Goal: Information Seeking & Learning: Find specific fact

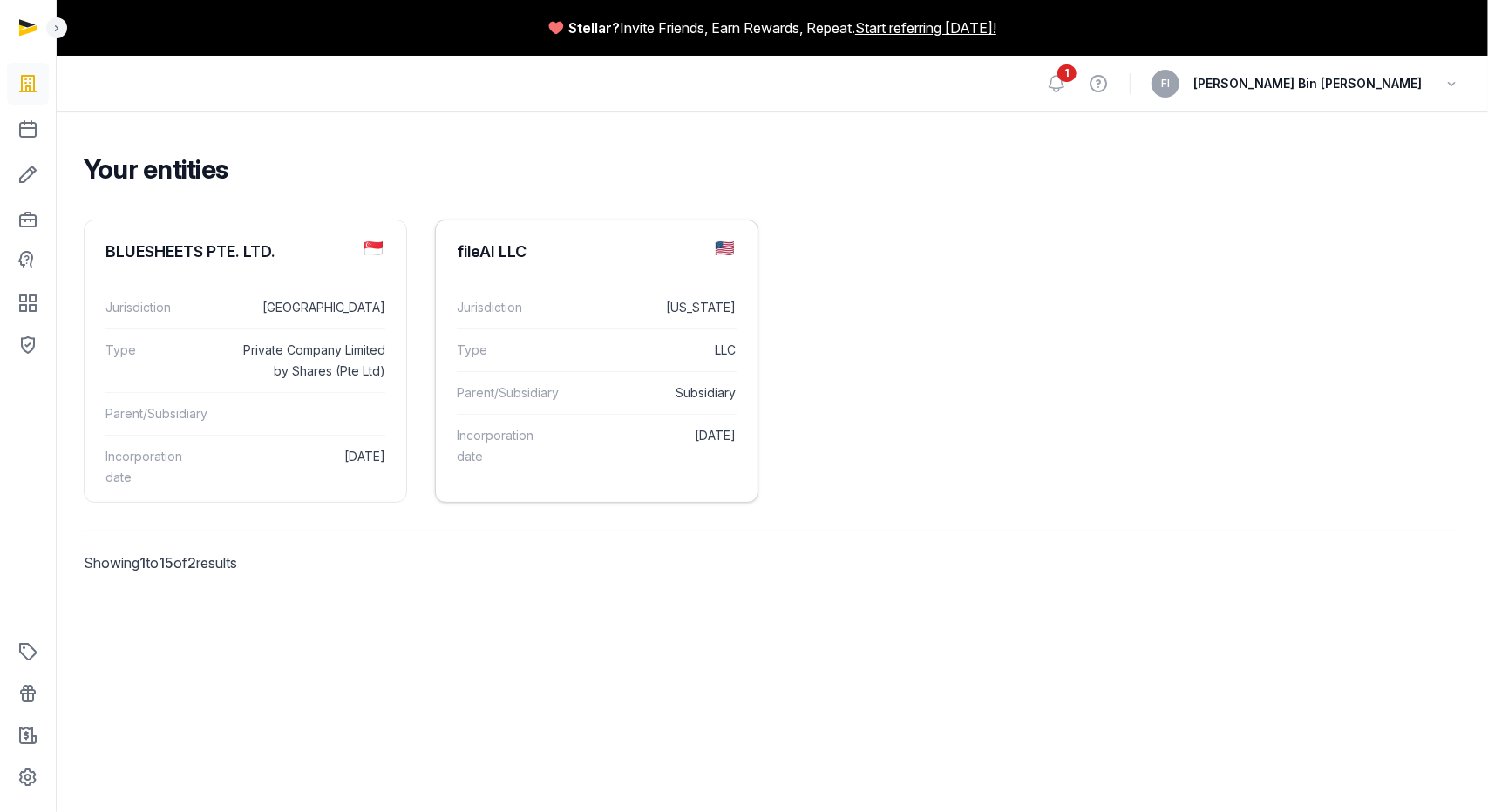
click at [508, 262] on div "fileAI LLC" at bounding box center [597, 251] width 322 height 63
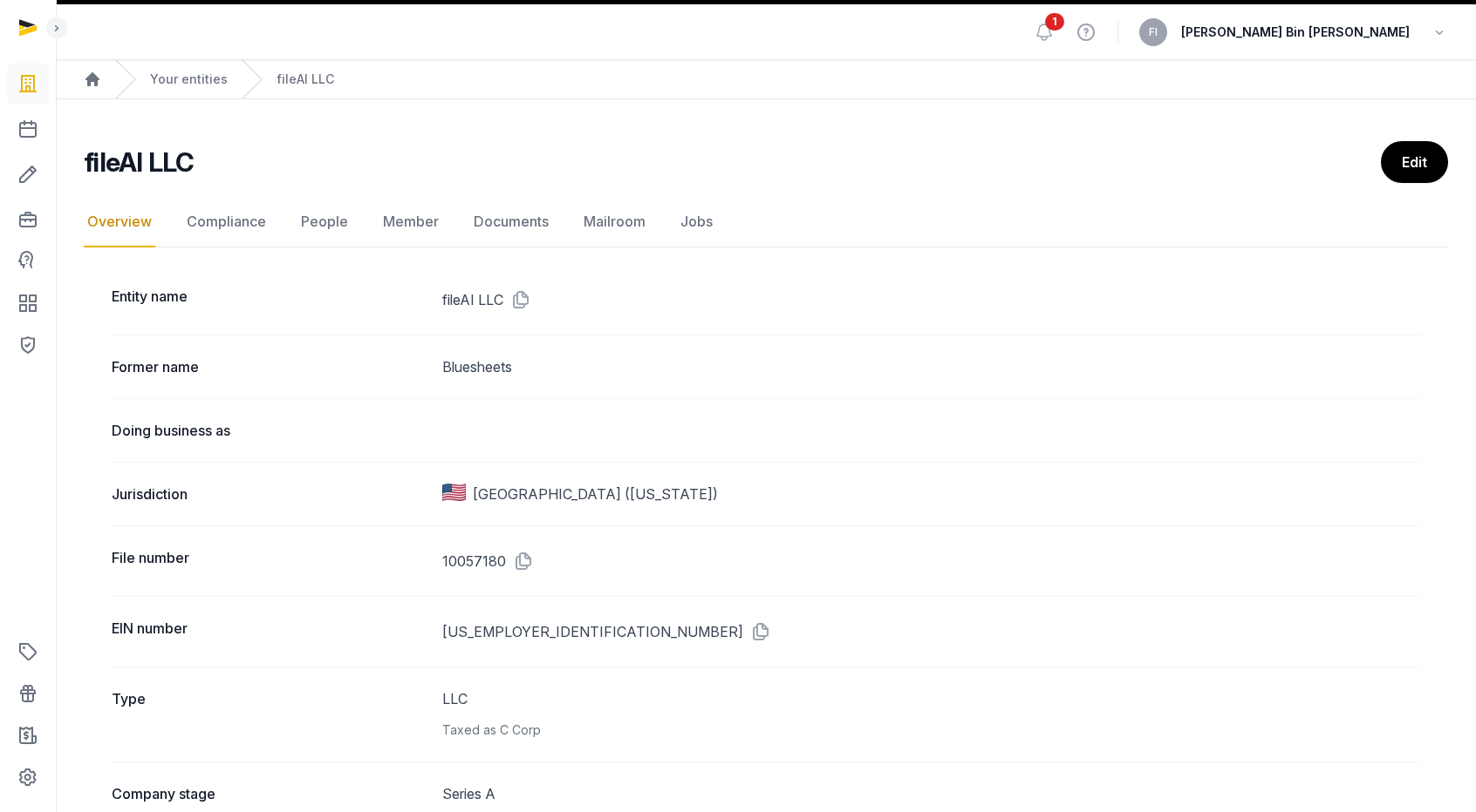
scroll to position [87, 0]
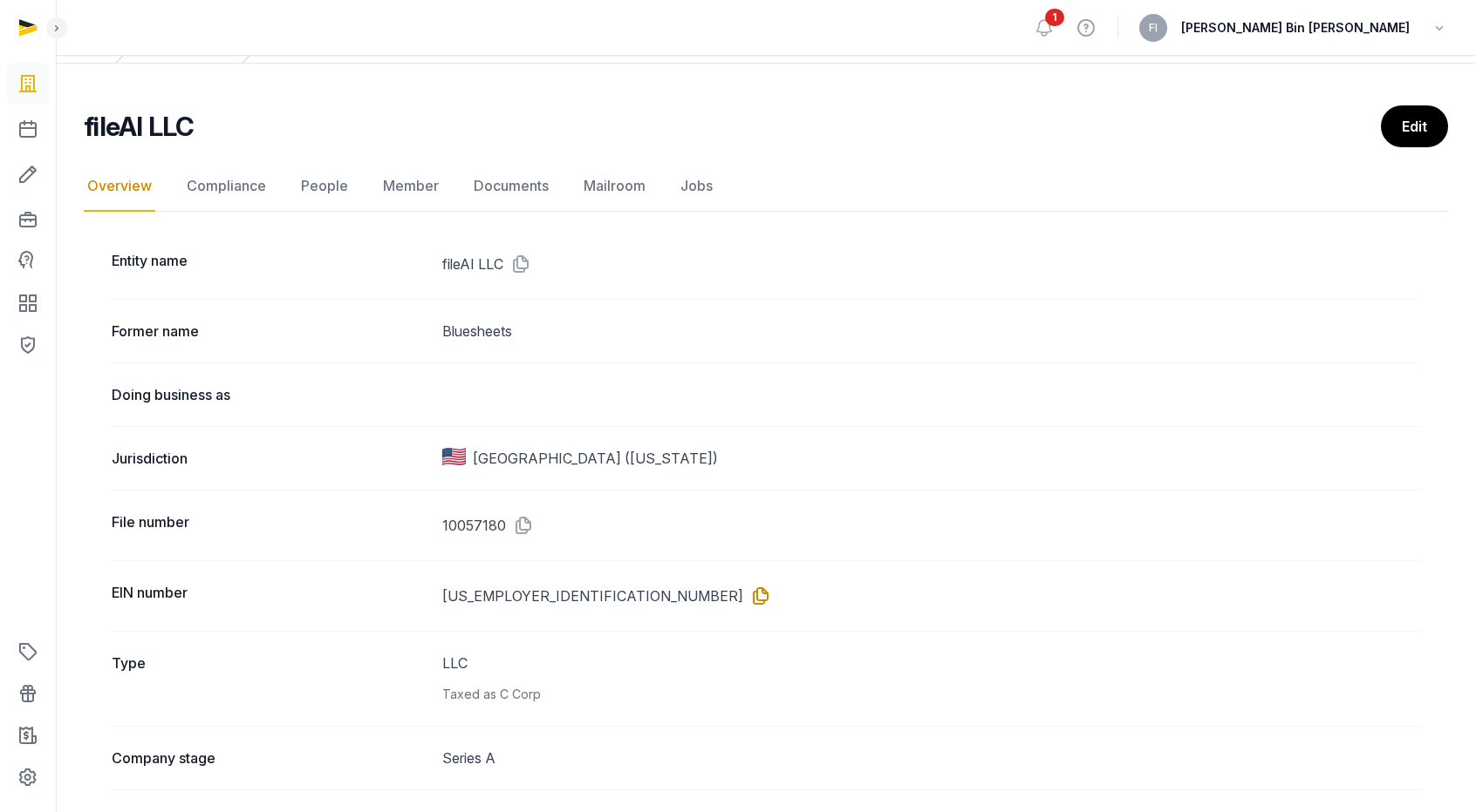
click at [743, 594] on icon at bounding box center [756, 595] width 28 height 28
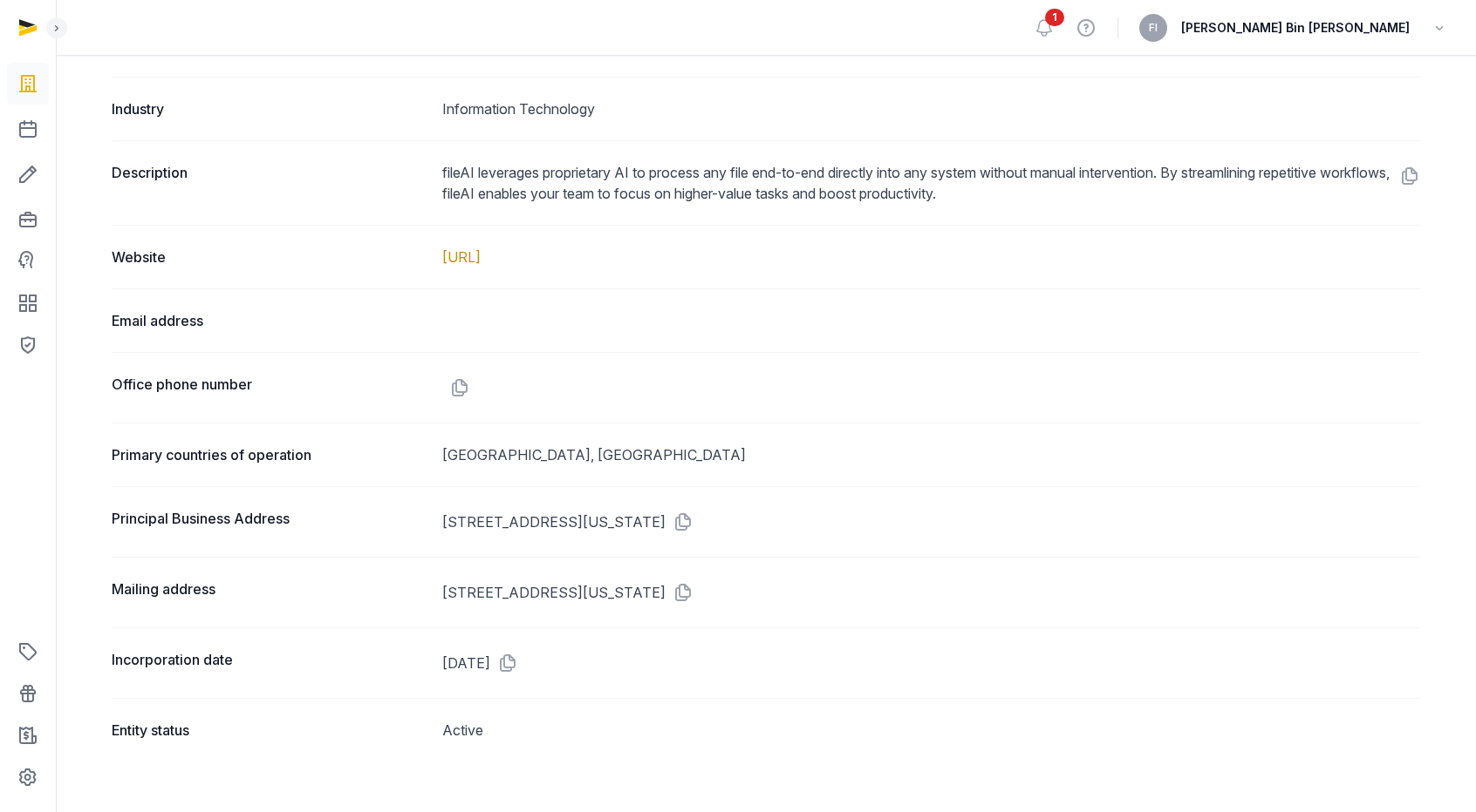
scroll to position [959, 0]
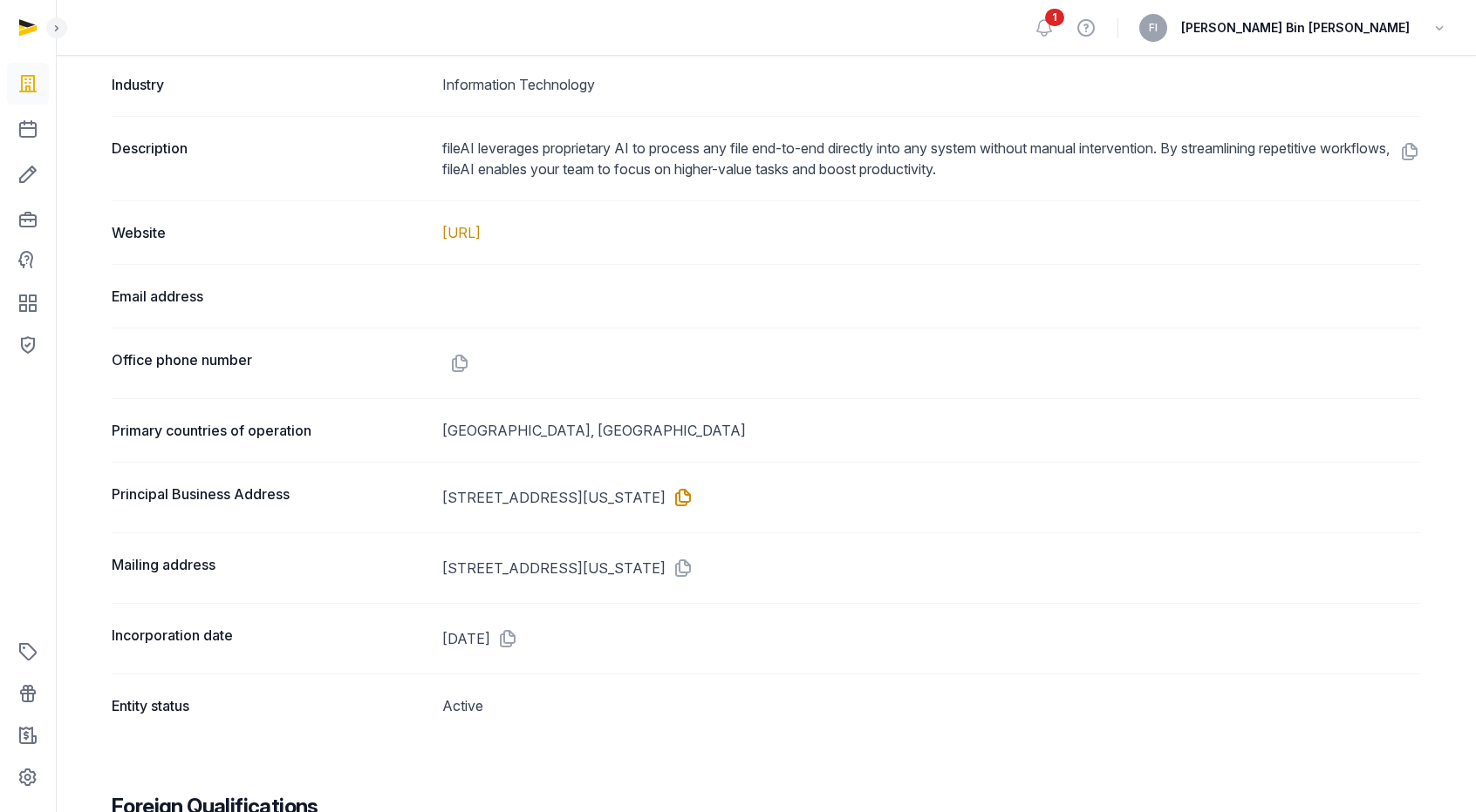
click at [694, 493] on icon at bounding box center [679, 497] width 28 height 28
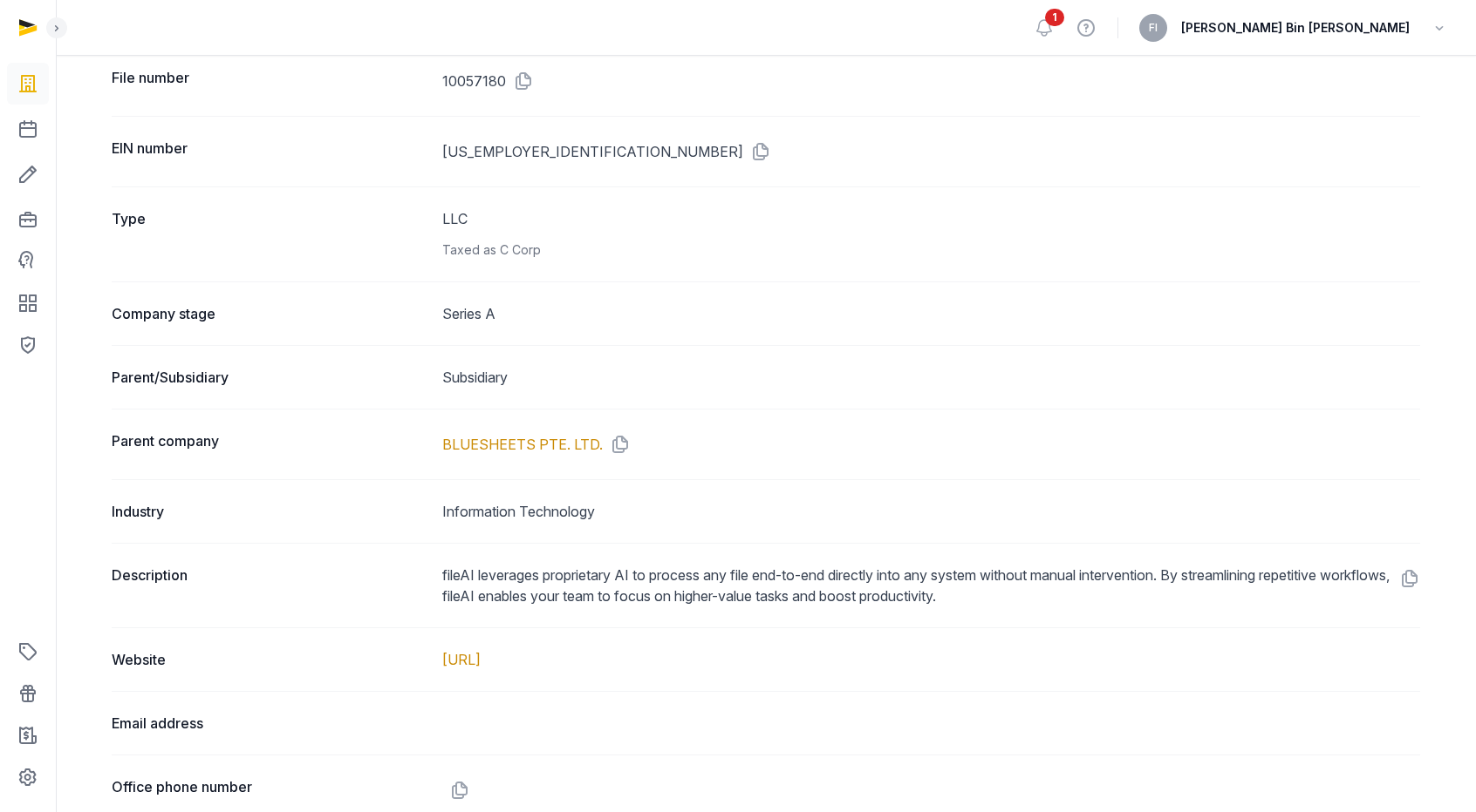
scroll to position [610, 0]
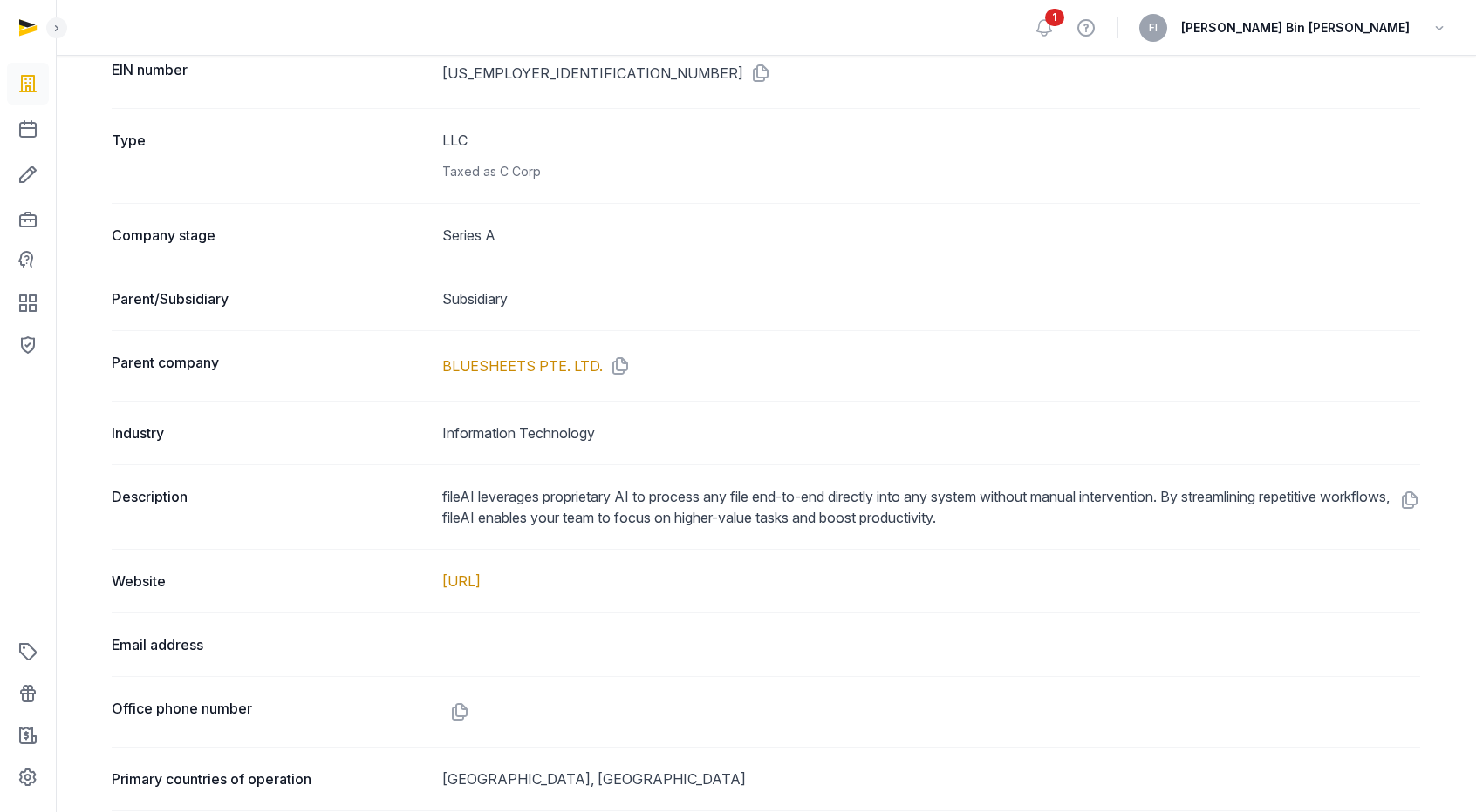
drag, startPoint x: 517, startPoint y: 584, endPoint x: 430, endPoint y: 585, distance: 87.0
click at [430, 585] on div "Website [URL]" at bounding box center [765, 581] width 1309 height 64
copy div "[URL]"
click at [458, 581] on link "[URL]" at bounding box center [461, 581] width 39 height 17
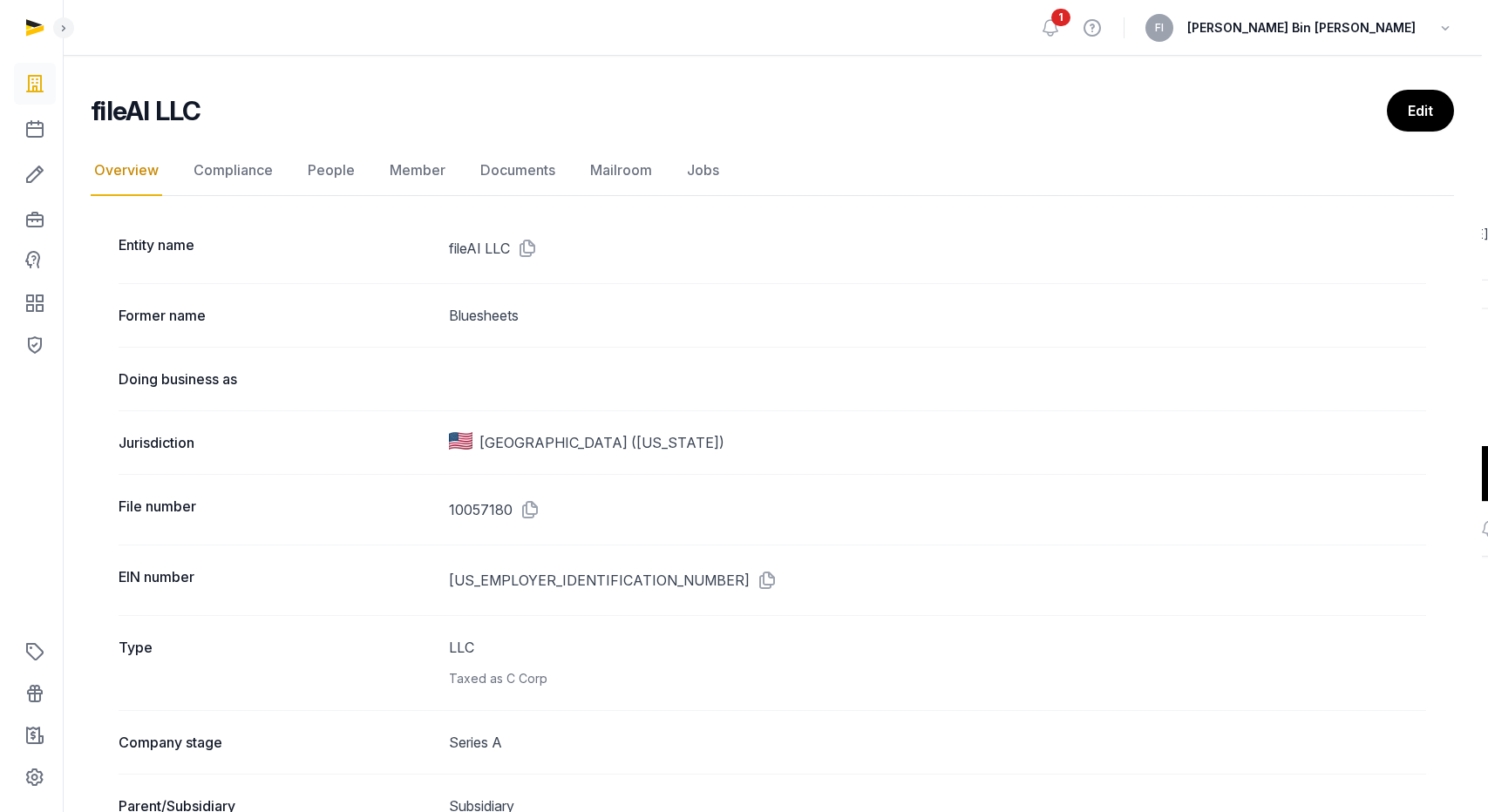
scroll to position [0, 0]
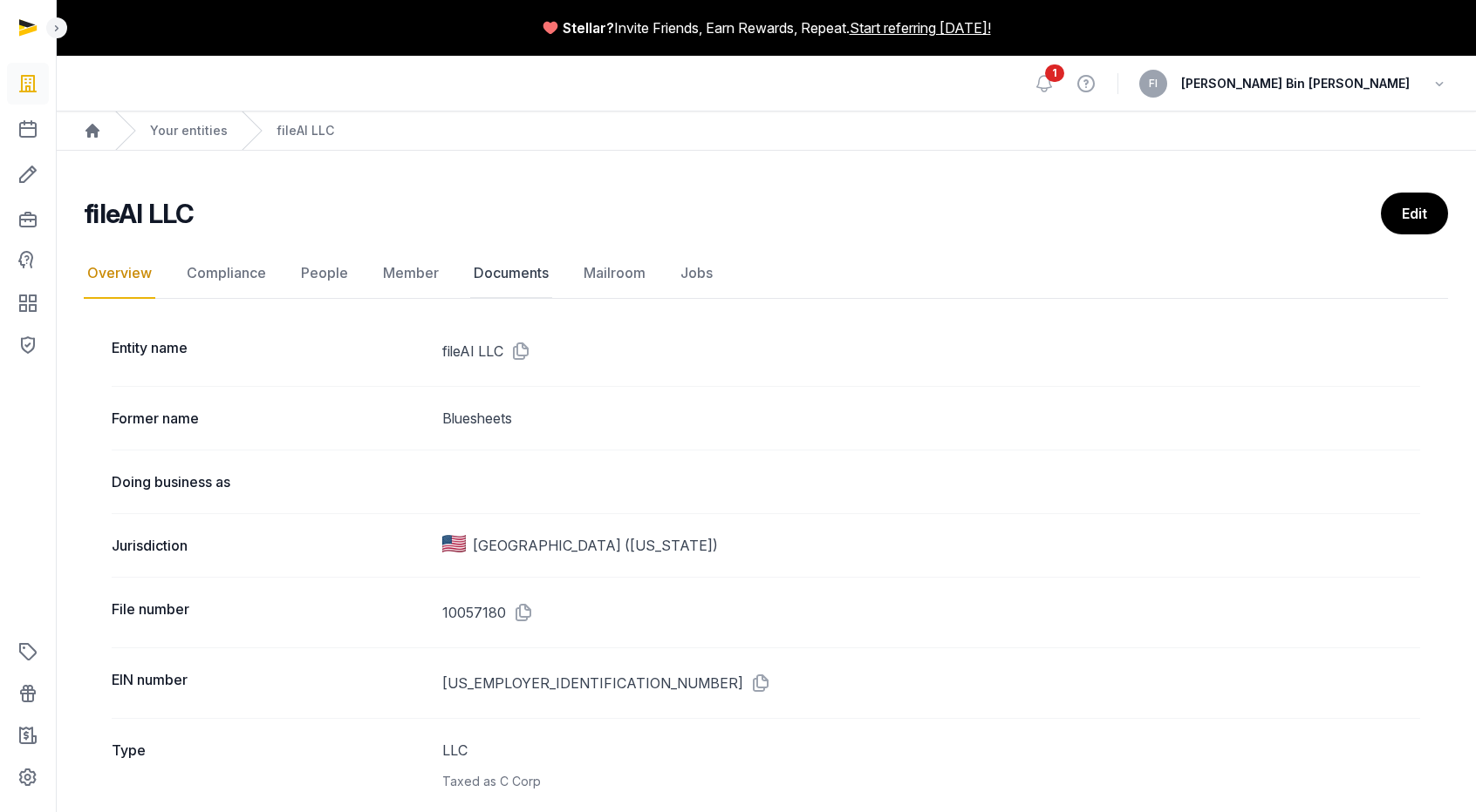
click at [518, 275] on link "Documents" at bounding box center [511, 274] width 82 height 50
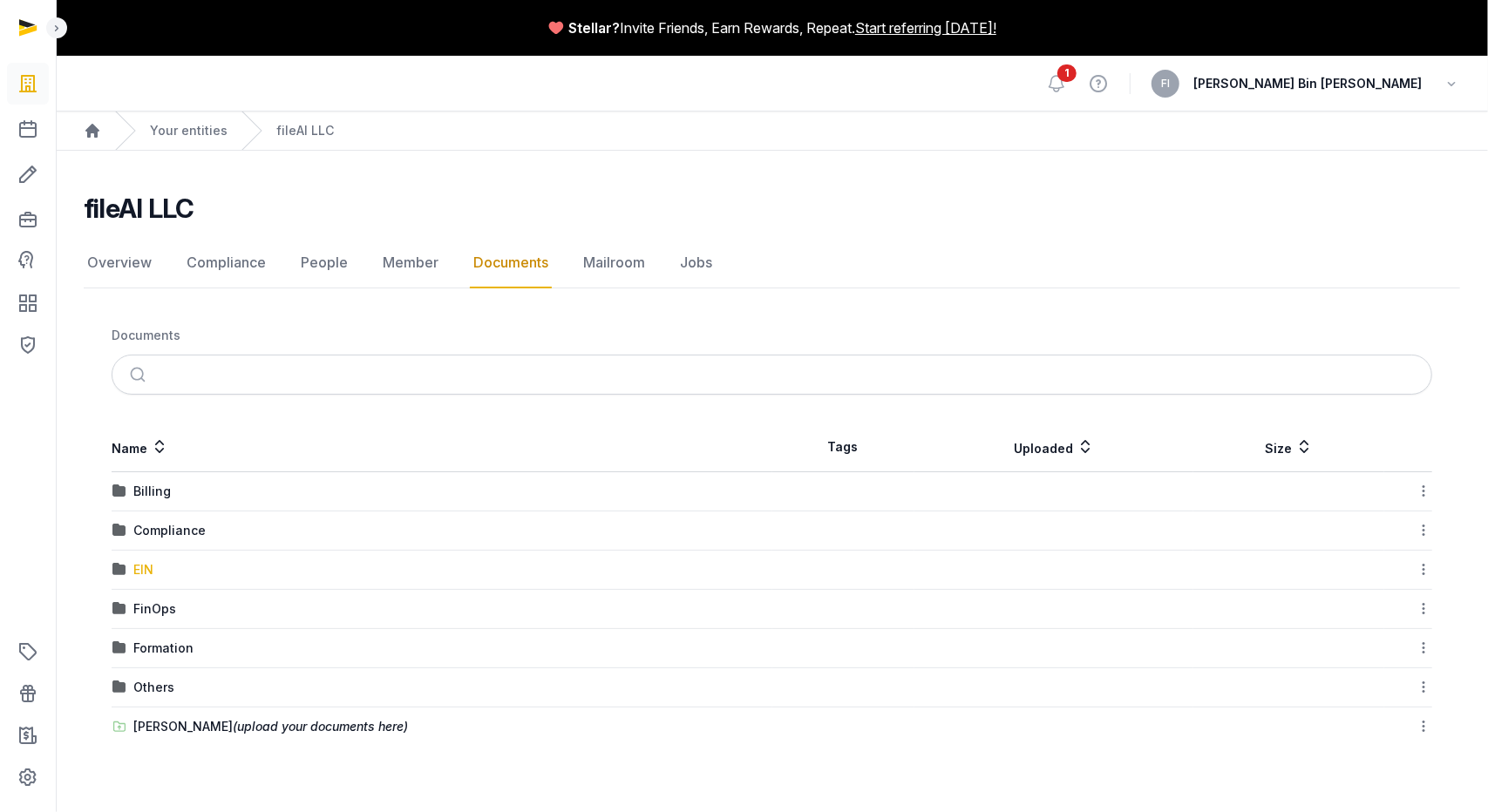
click at [146, 572] on div "EIN" at bounding box center [143, 570] width 20 height 17
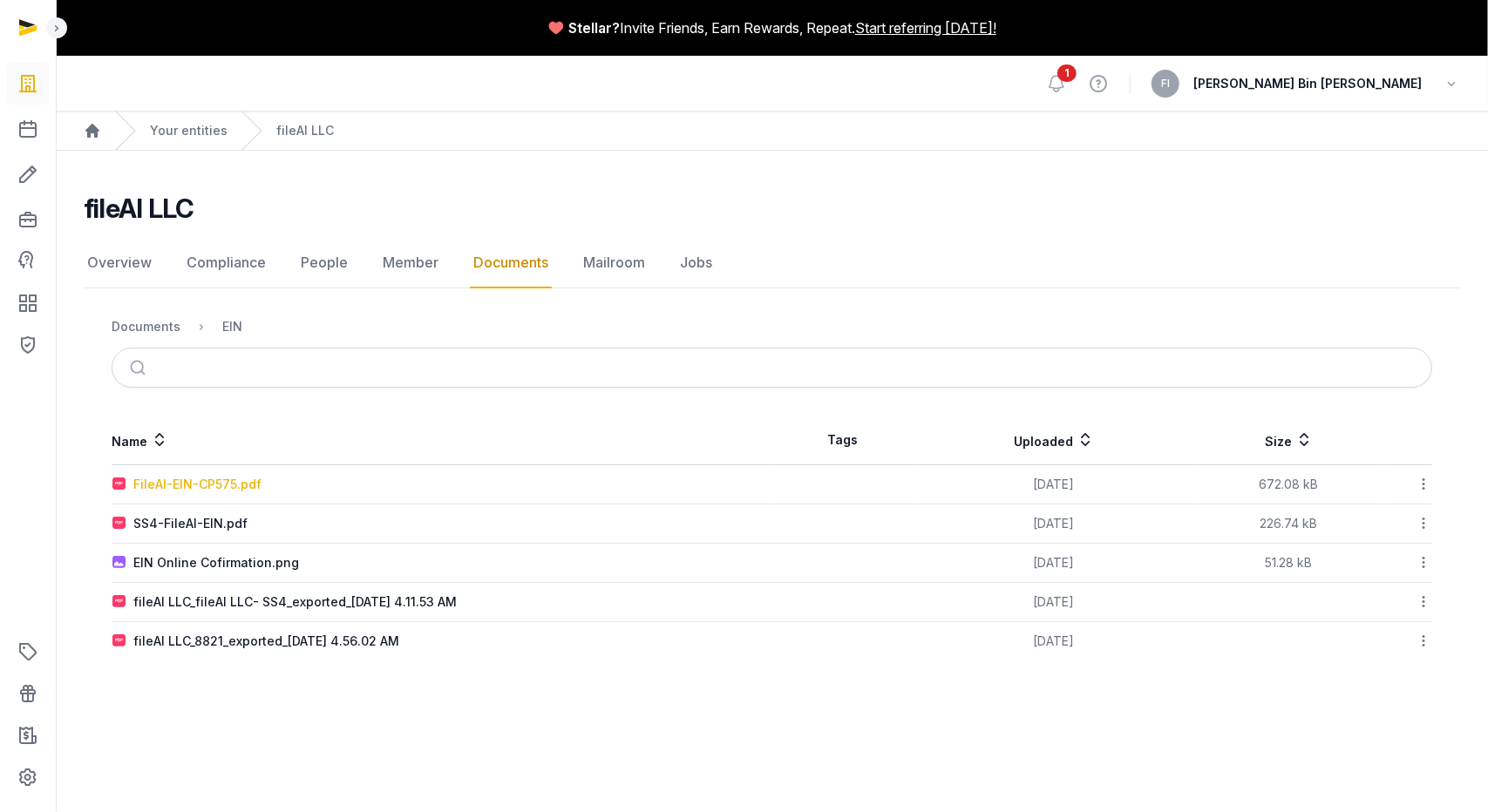
click at [191, 482] on div "FileAI-EIN-CP575.pdf" at bounding box center [197, 484] width 129 height 17
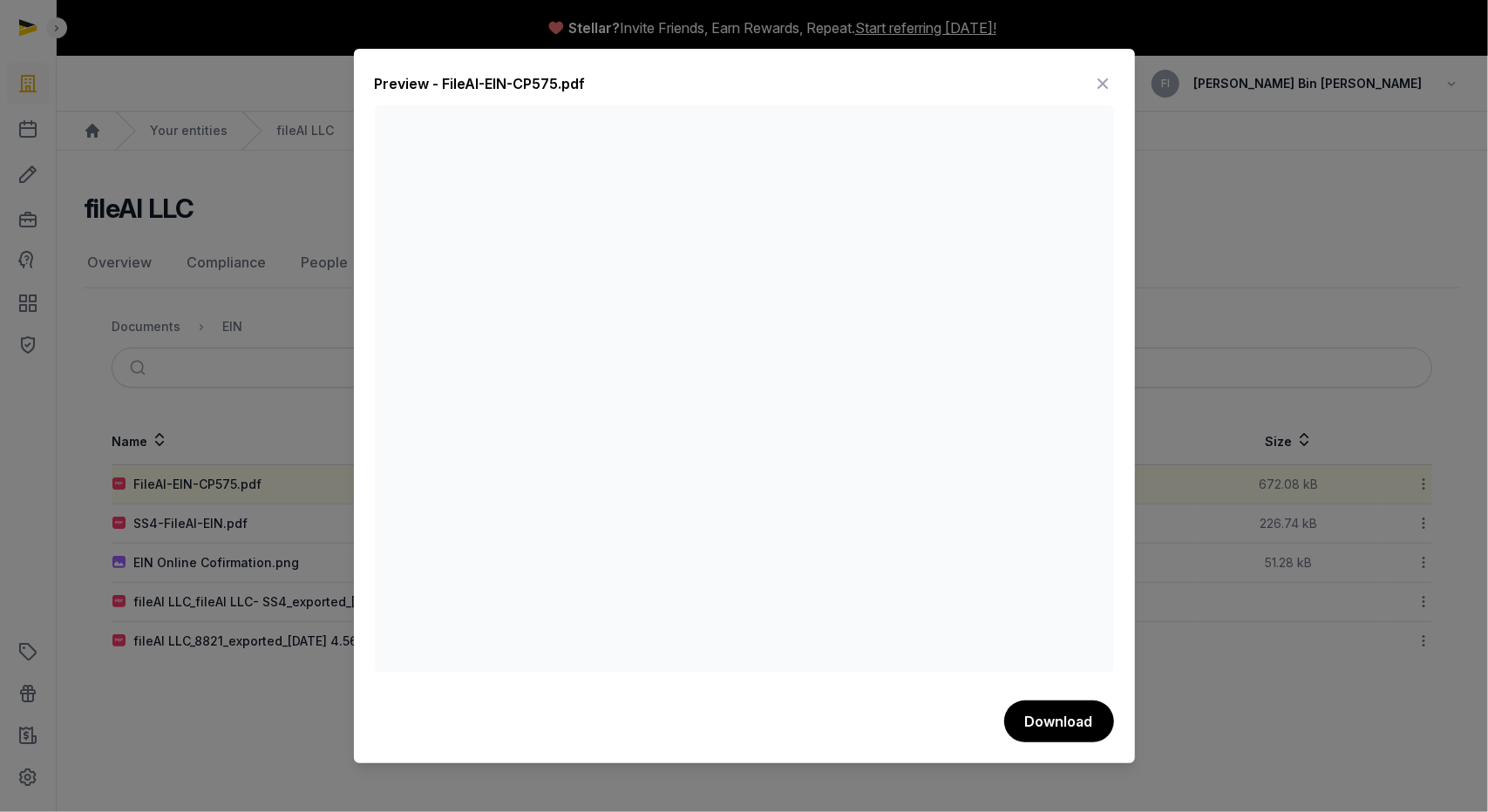
click at [1105, 83] on icon at bounding box center [1104, 83] width 21 height 28
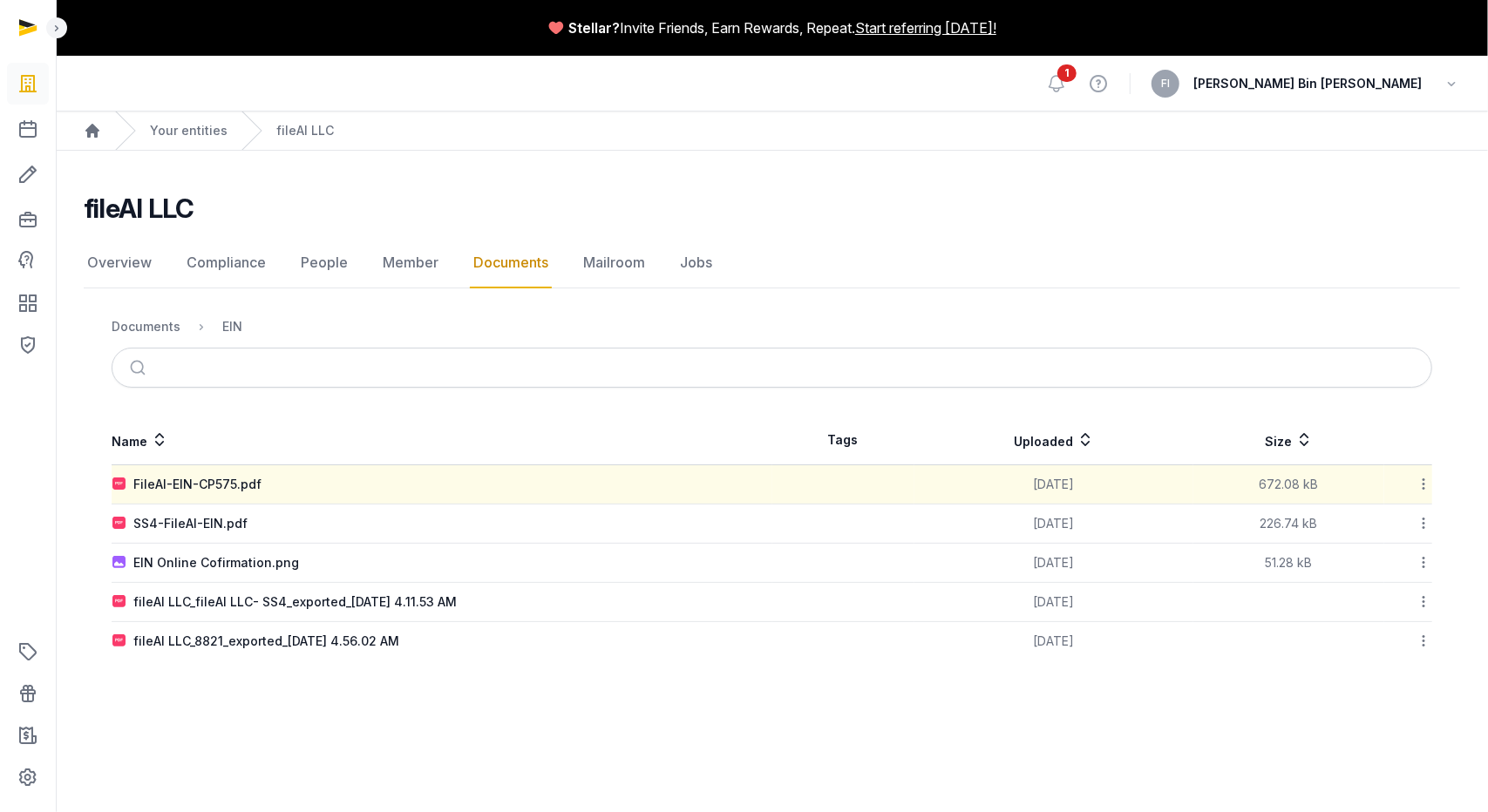
click at [184, 526] on div "SS4-FileAI-EIN.pdf" at bounding box center [190, 524] width 114 height 17
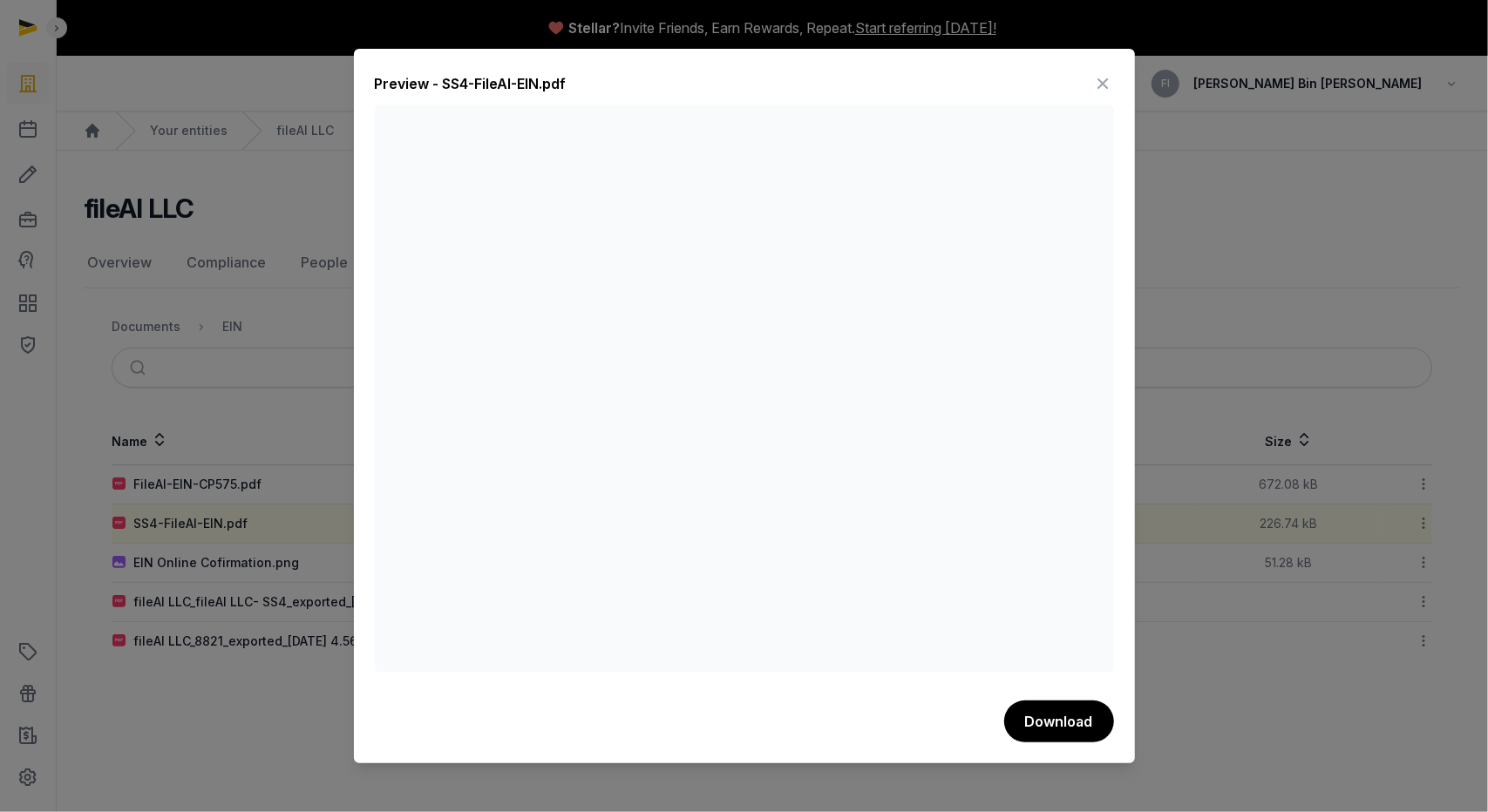
click at [1105, 81] on icon at bounding box center [1104, 83] width 21 height 28
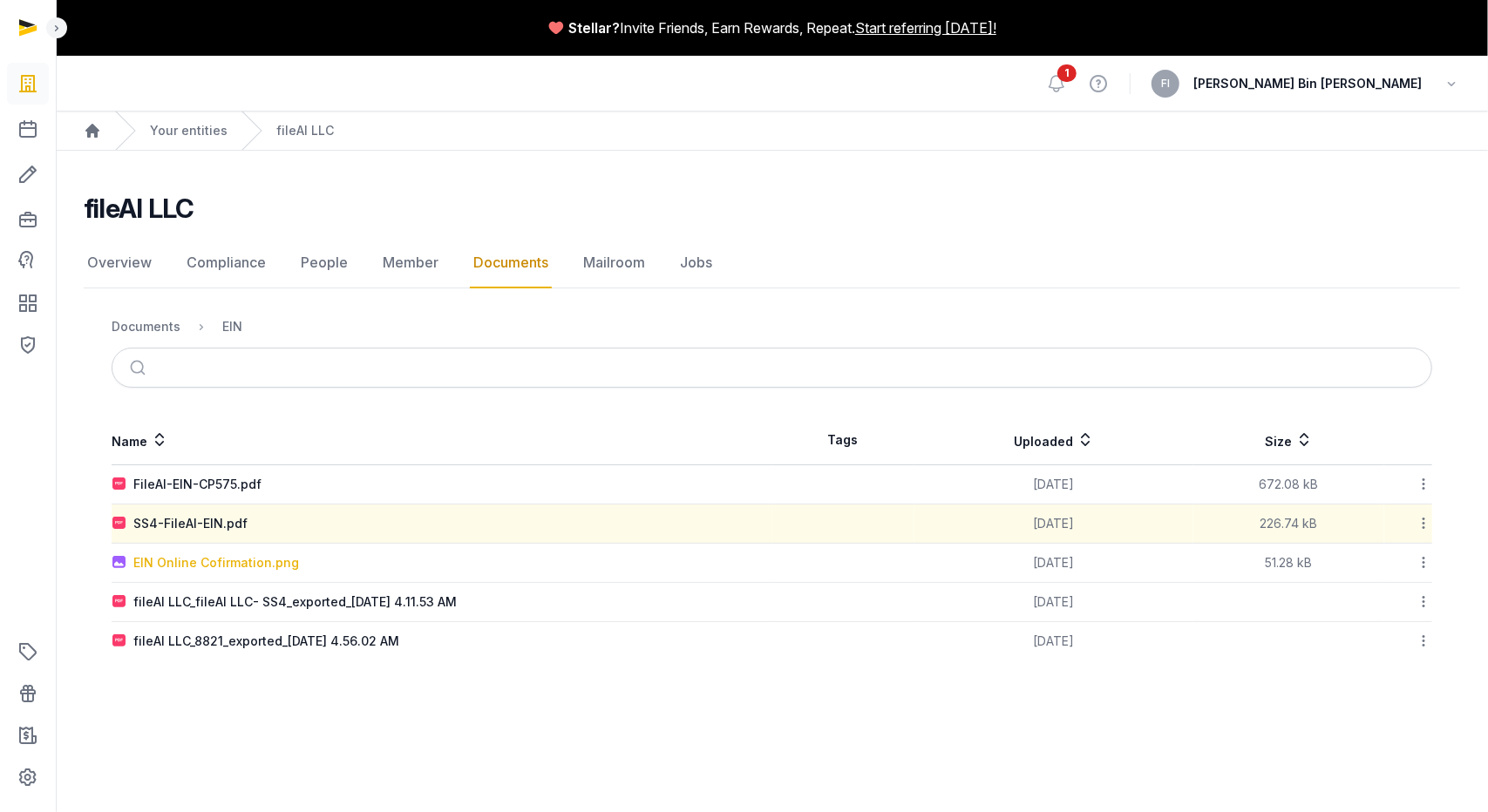
click at [202, 563] on div "EIN Online Cofirmation.png" at bounding box center [216, 563] width 165 height 17
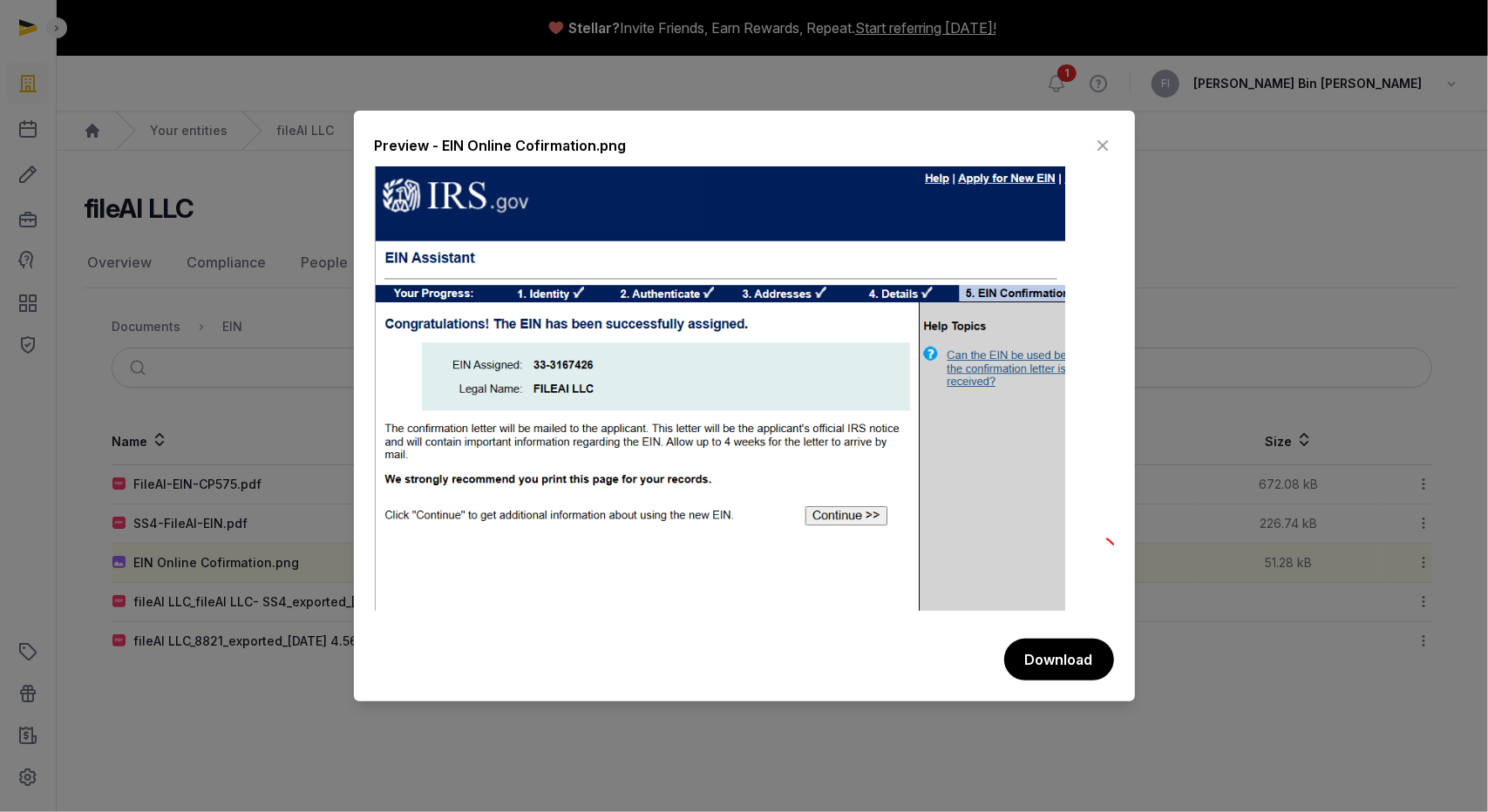
click at [1104, 146] on icon at bounding box center [1104, 145] width 21 height 28
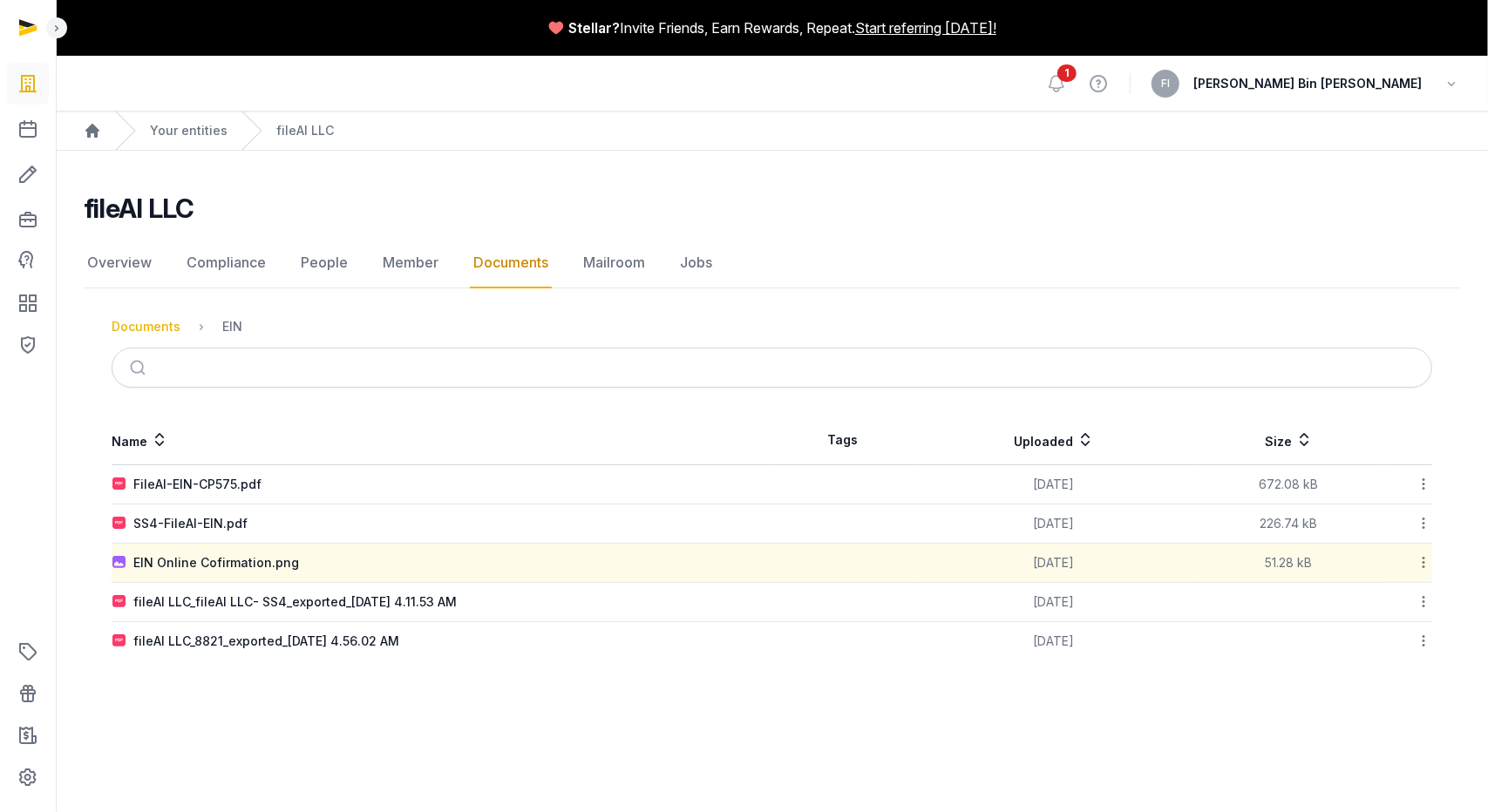
click at [154, 327] on div "Documents" at bounding box center [145, 327] width 69 height 17
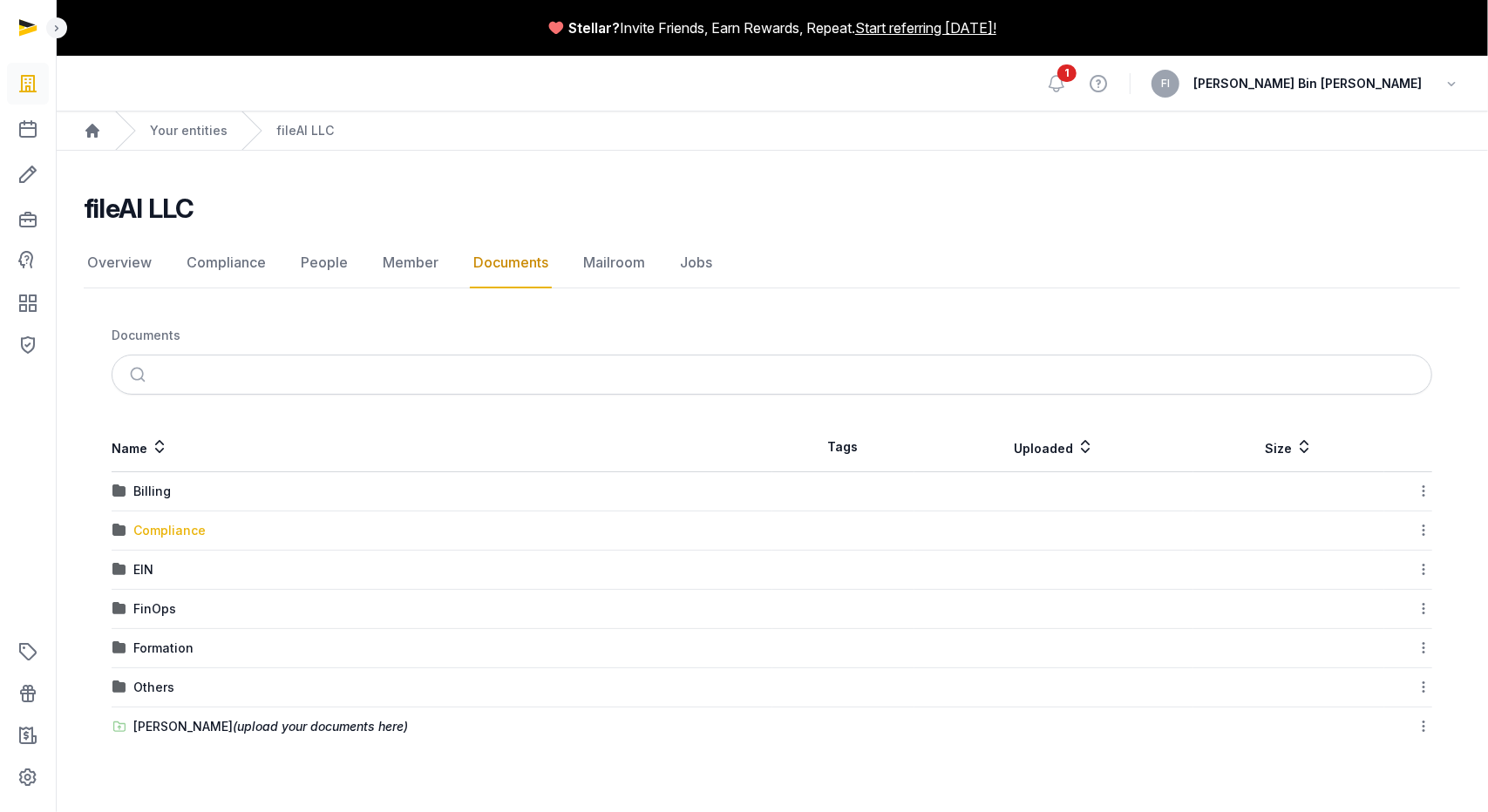
click at [175, 530] on div "Compliance" at bounding box center [169, 531] width 73 height 17
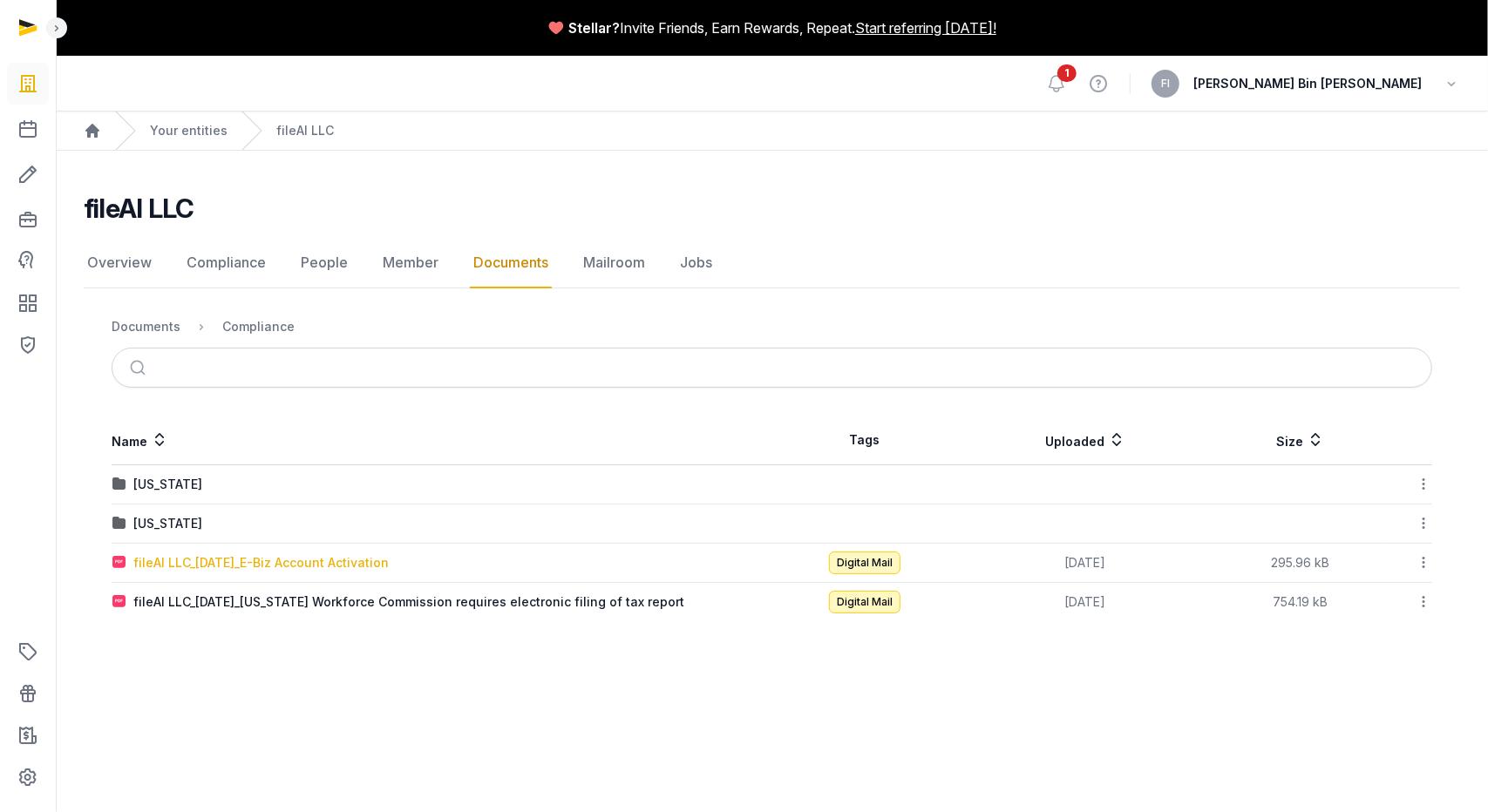
click at [203, 561] on div "fileAI LLC_2025-06-26_E-Biz Account Activation" at bounding box center [261, 563] width 255 height 17
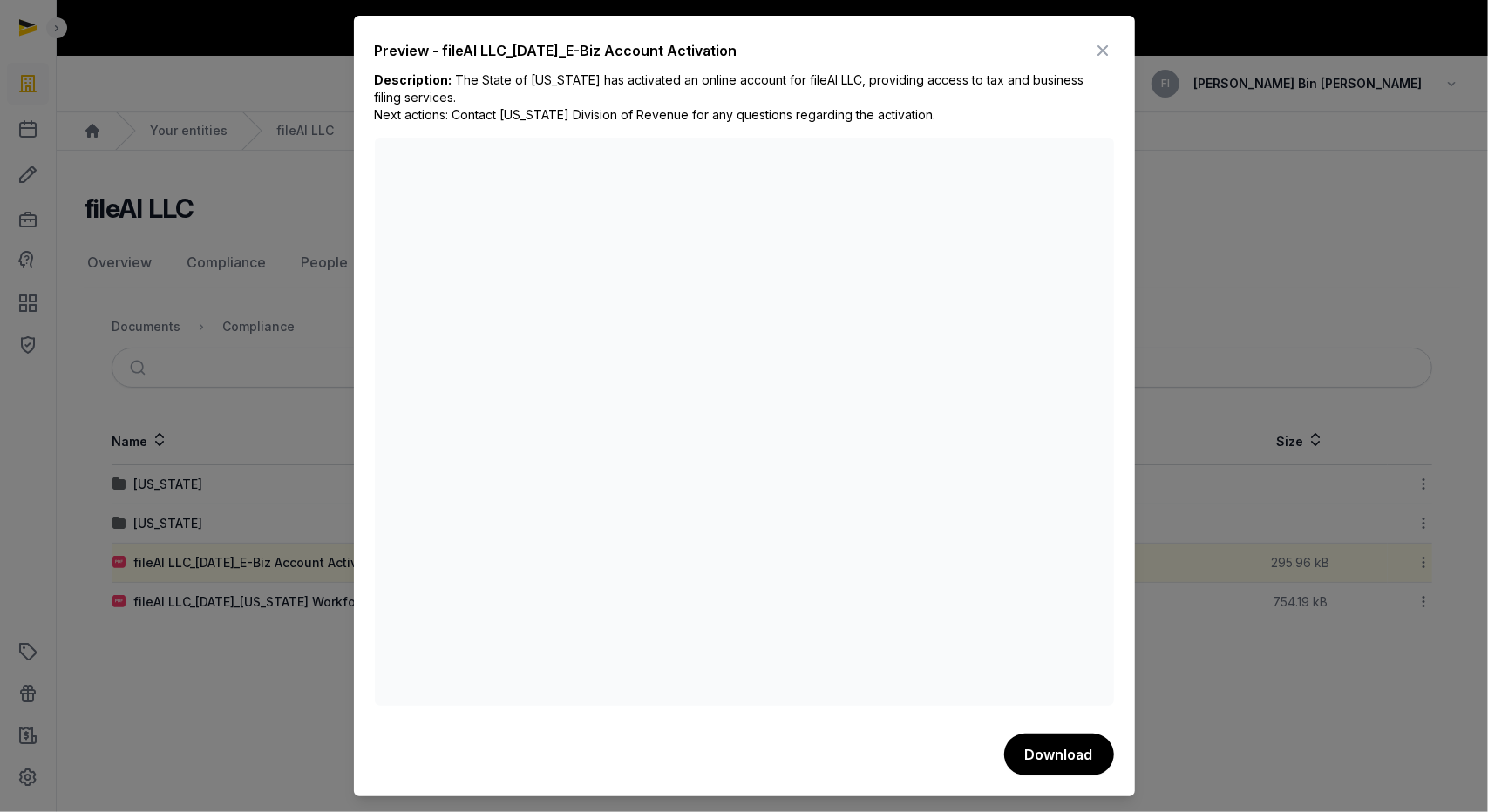
click at [1109, 47] on icon at bounding box center [1104, 50] width 21 height 28
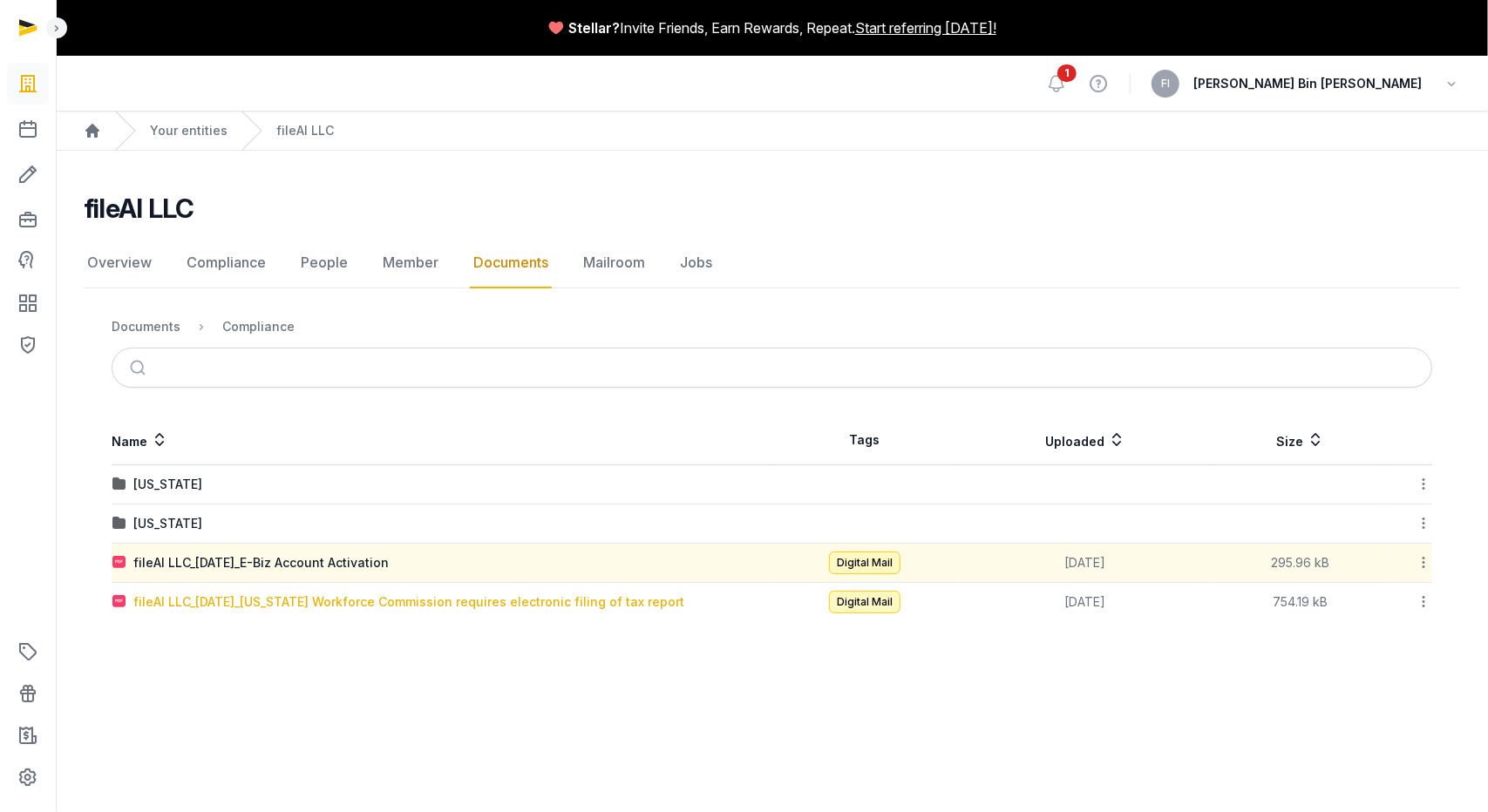
click at [406, 599] on div "fileAI LLC_2025-06-14_Texas Workforce Commission requires electronic filing of …" at bounding box center [409, 602] width 551 height 17
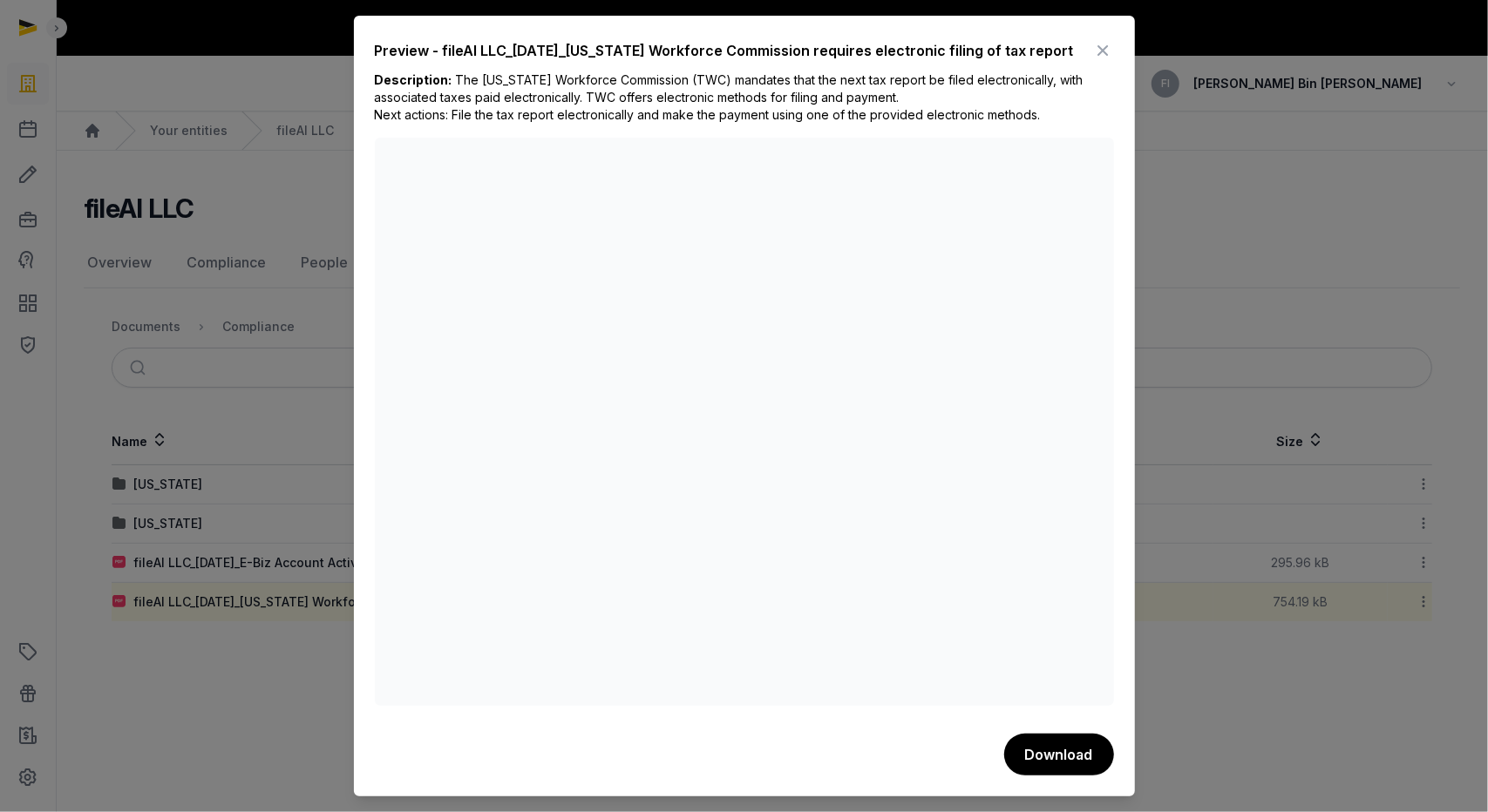
click at [1100, 49] on icon at bounding box center [1104, 50] width 21 height 28
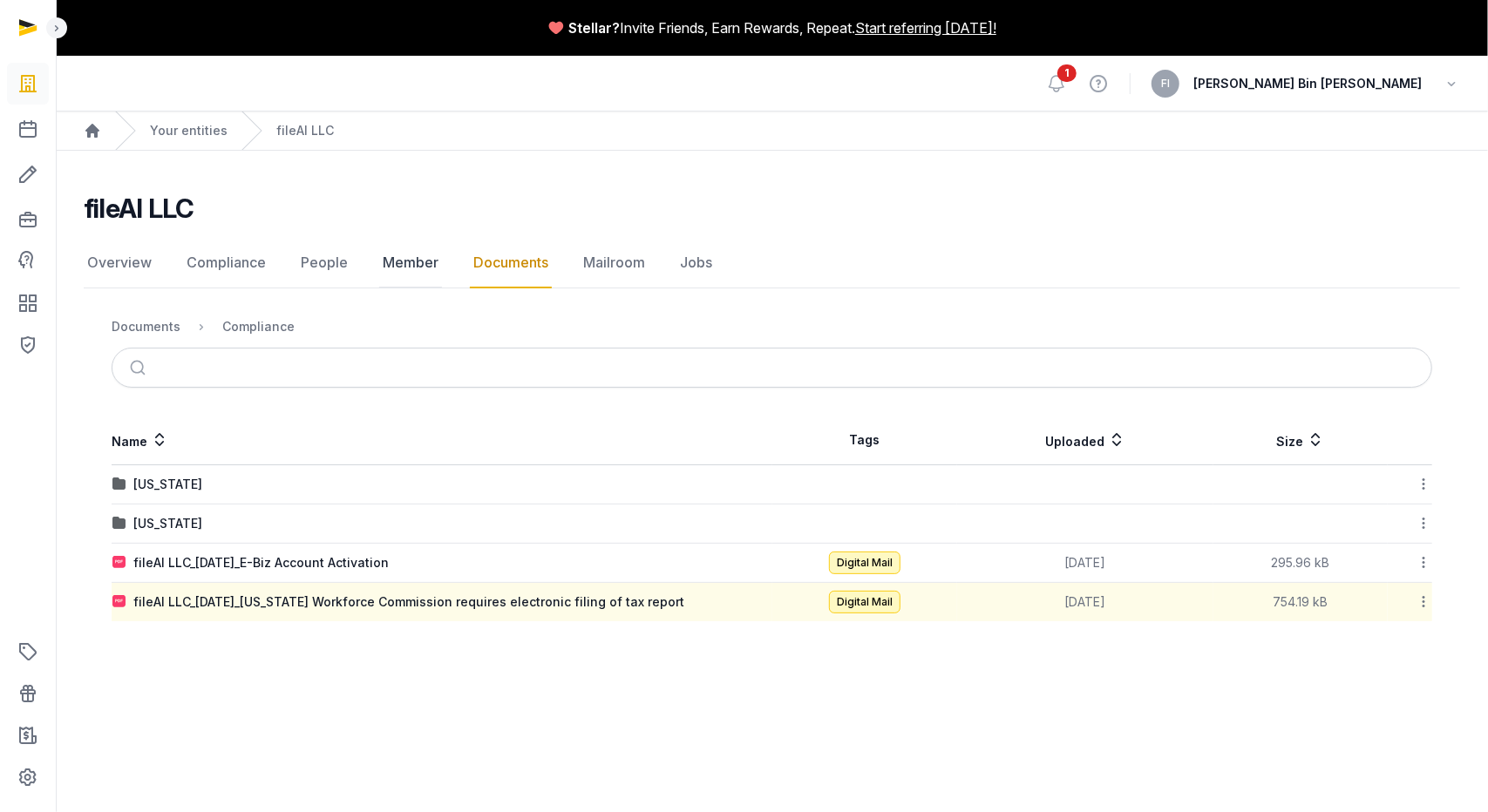
click at [394, 259] on link "Member" at bounding box center [410, 263] width 63 height 50
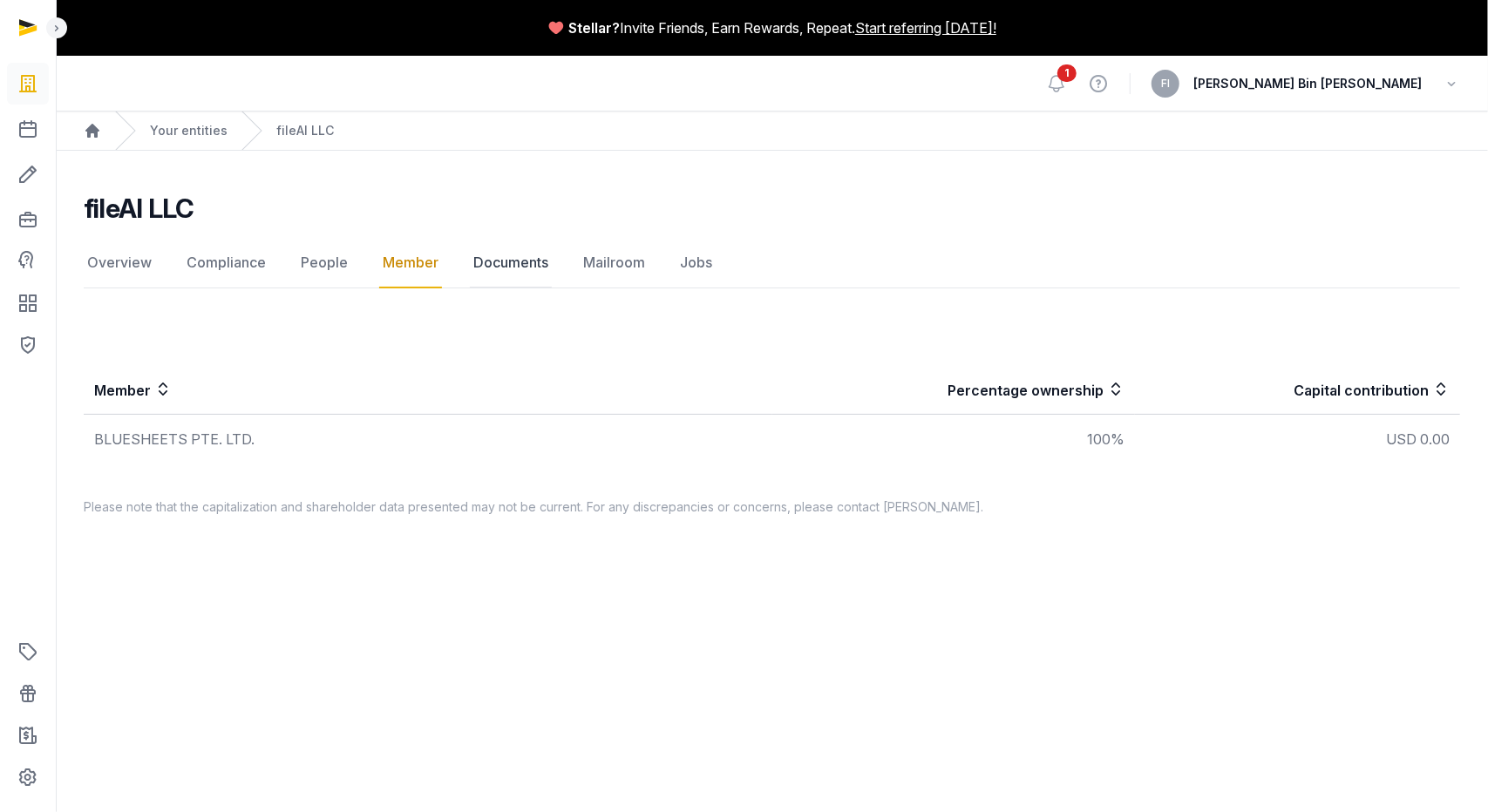
click at [522, 262] on link "Documents" at bounding box center [511, 263] width 82 height 50
